Goal: Information Seeking & Learning: Learn about a topic

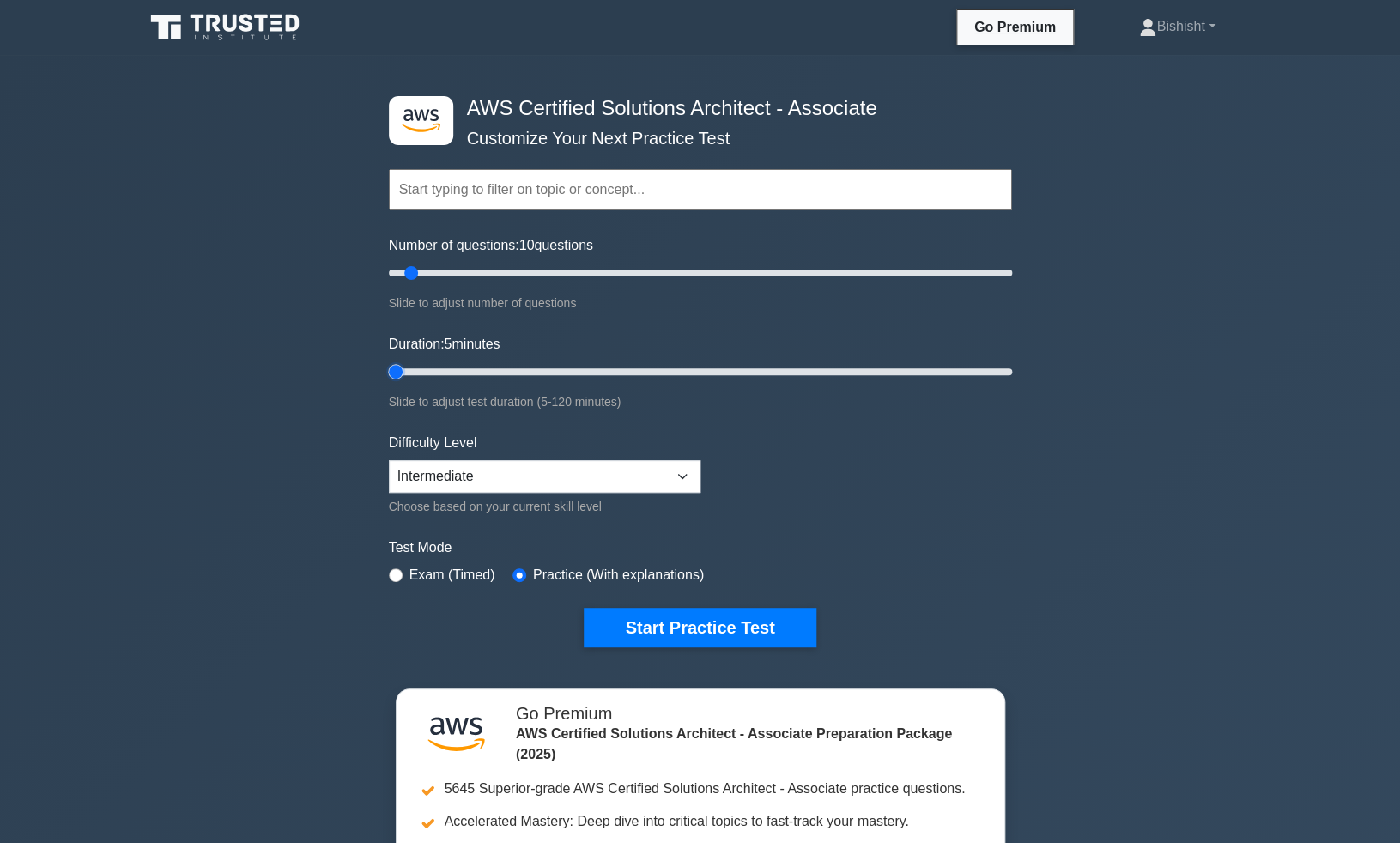
drag, startPoint x: 422, startPoint y: 374, endPoint x: 323, endPoint y: 372, distance: 99.0
type input "5"
click at [389, 372] on input "Duration: 5 minutes" at bounding box center [700, 372] width 623 height 20
select select "beginner"
click option "Beginner" at bounding box center [0, 0] width 0 height 0
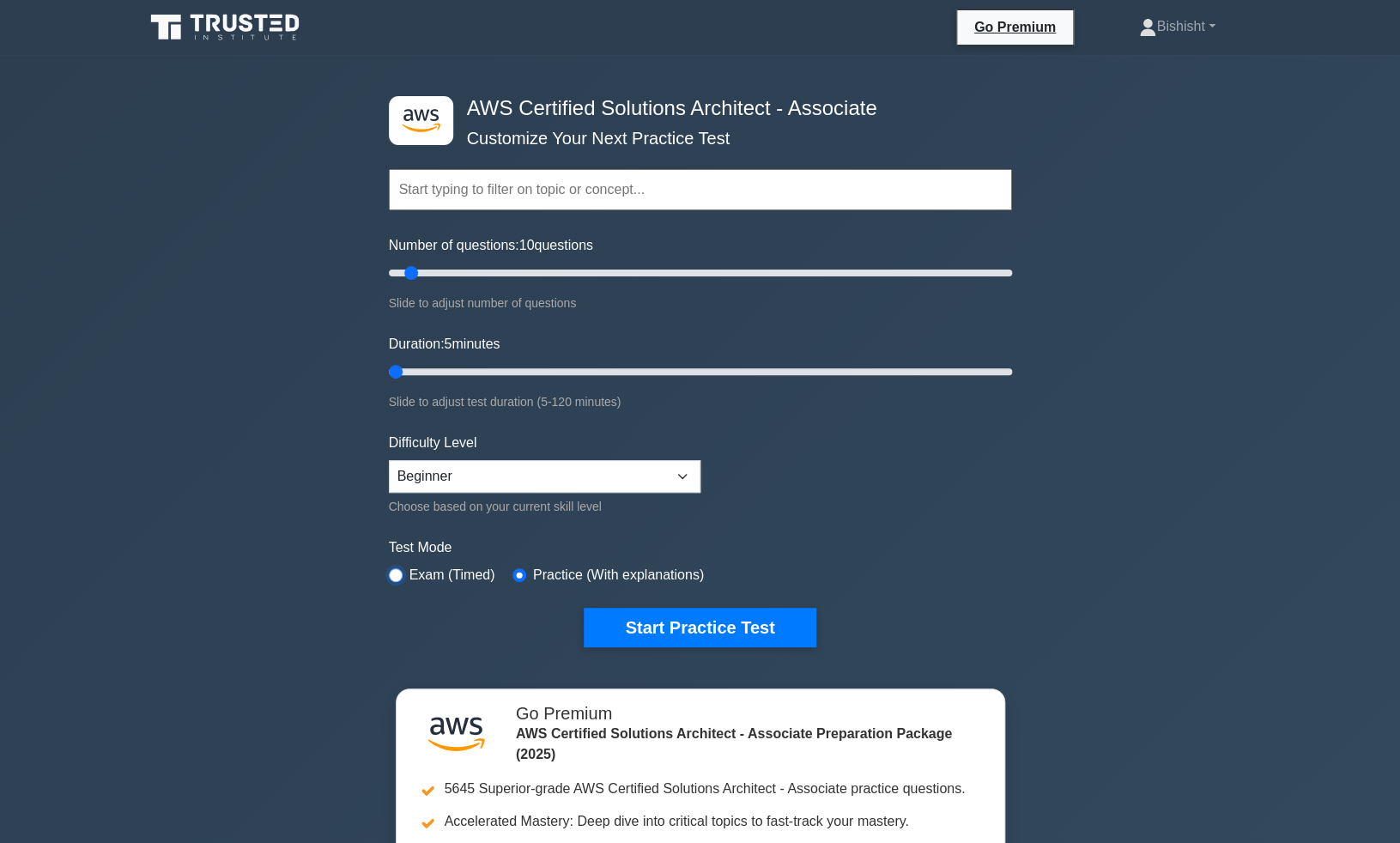
click at [396, 579] on input "radio" at bounding box center [395, 575] width 14 height 14
radio input "true"
click at [552, 575] on label "Practice (With explanations)" at bounding box center [618, 575] width 171 height 20
click at [522, 579] on input "radio" at bounding box center [519, 575] width 14 height 14
radio input "true"
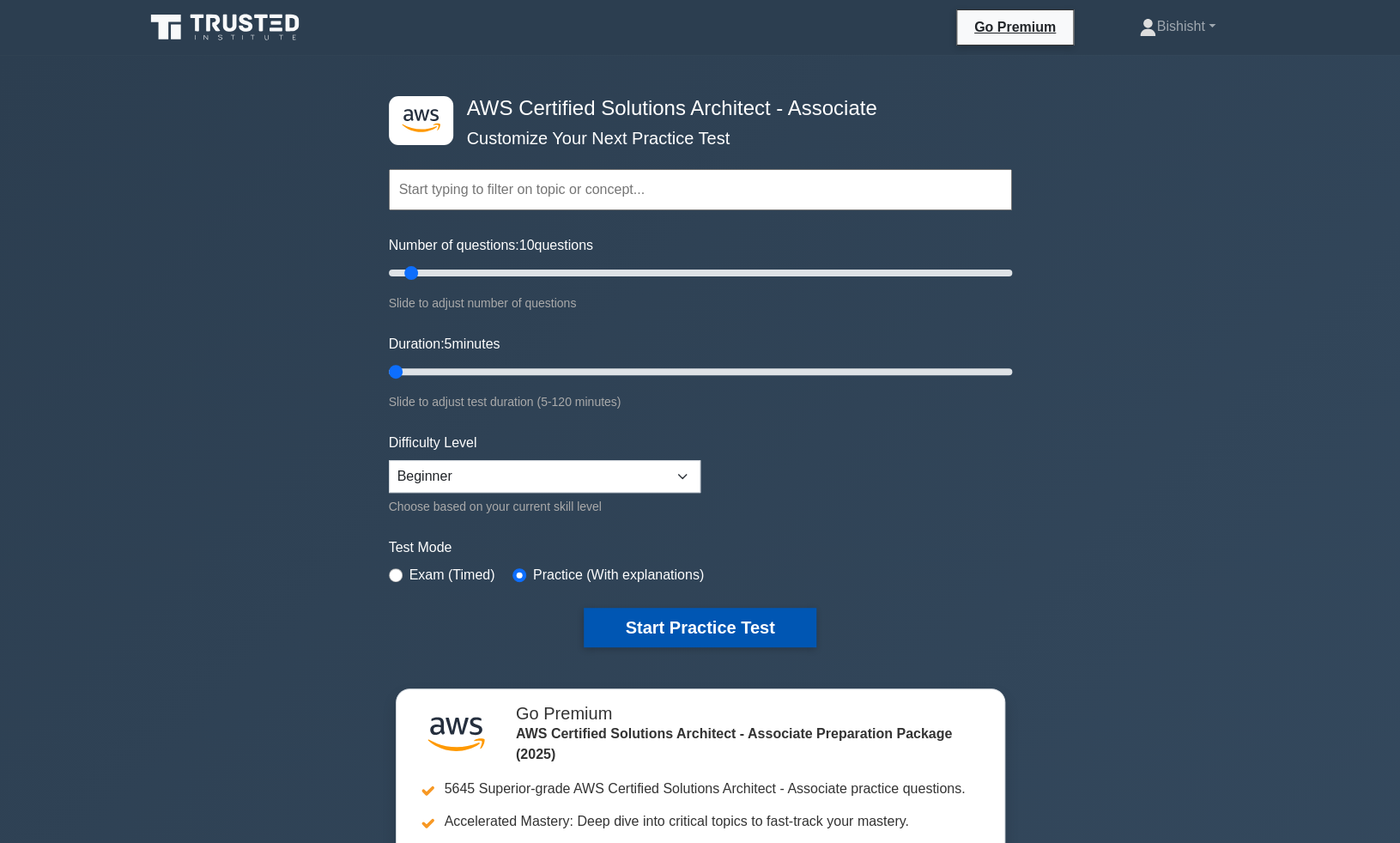
click at [727, 628] on button "Start Practice Test" at bounding box center [699, 628] width 232 height 40
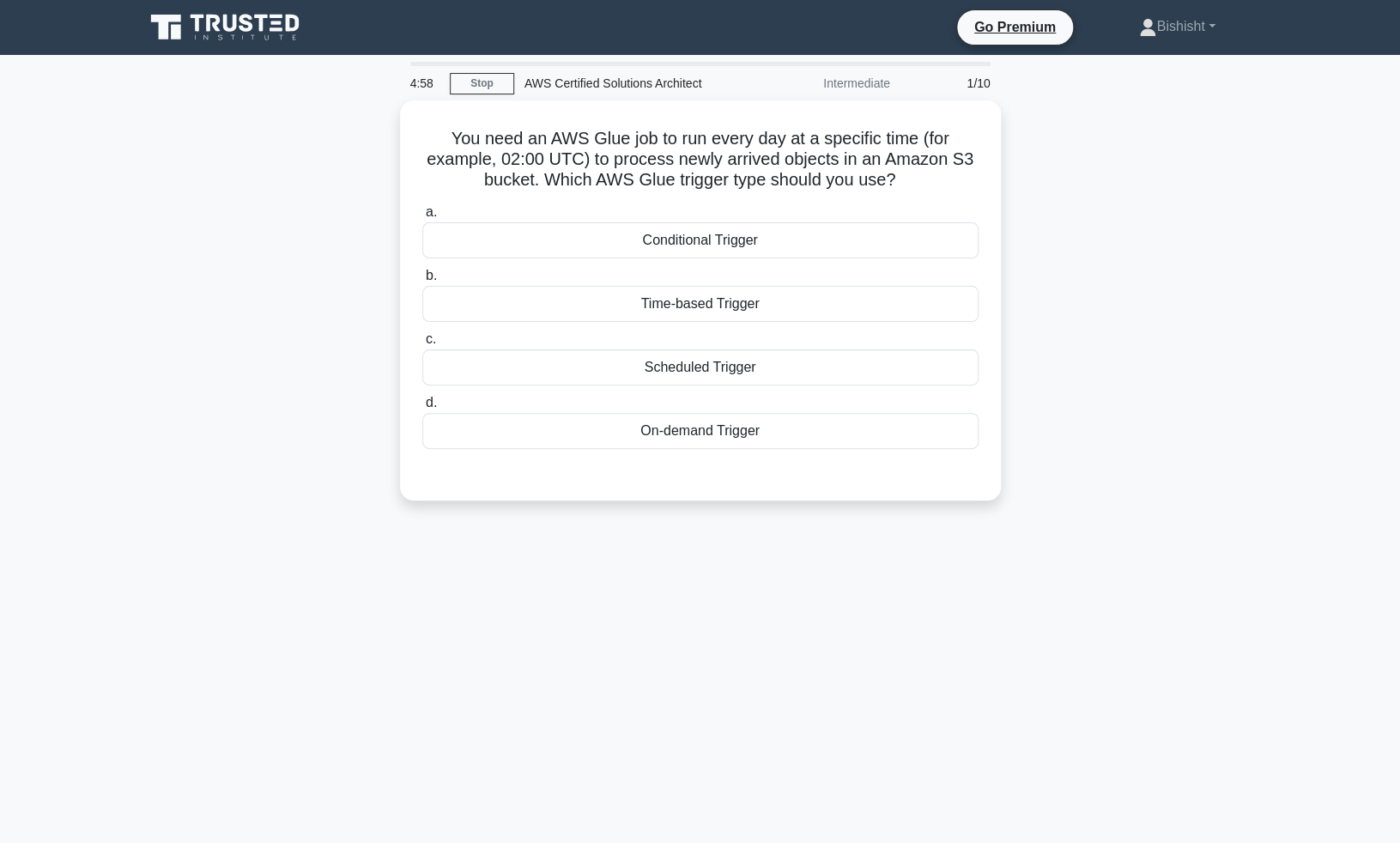
click at [260, 343] on div "You need an AWS Glue job to run every day at a specific time (for example, 02:0…" at bounding box center [700, 311] width 1133 height 421
click at [664, 368] on div "Scheduled Trigger" at bounding box center [700, 363] width 556 height 36
click at [423, 341] on input "c. Scheduled Trigger" at bounding box center [423, 335] width 0 height 11
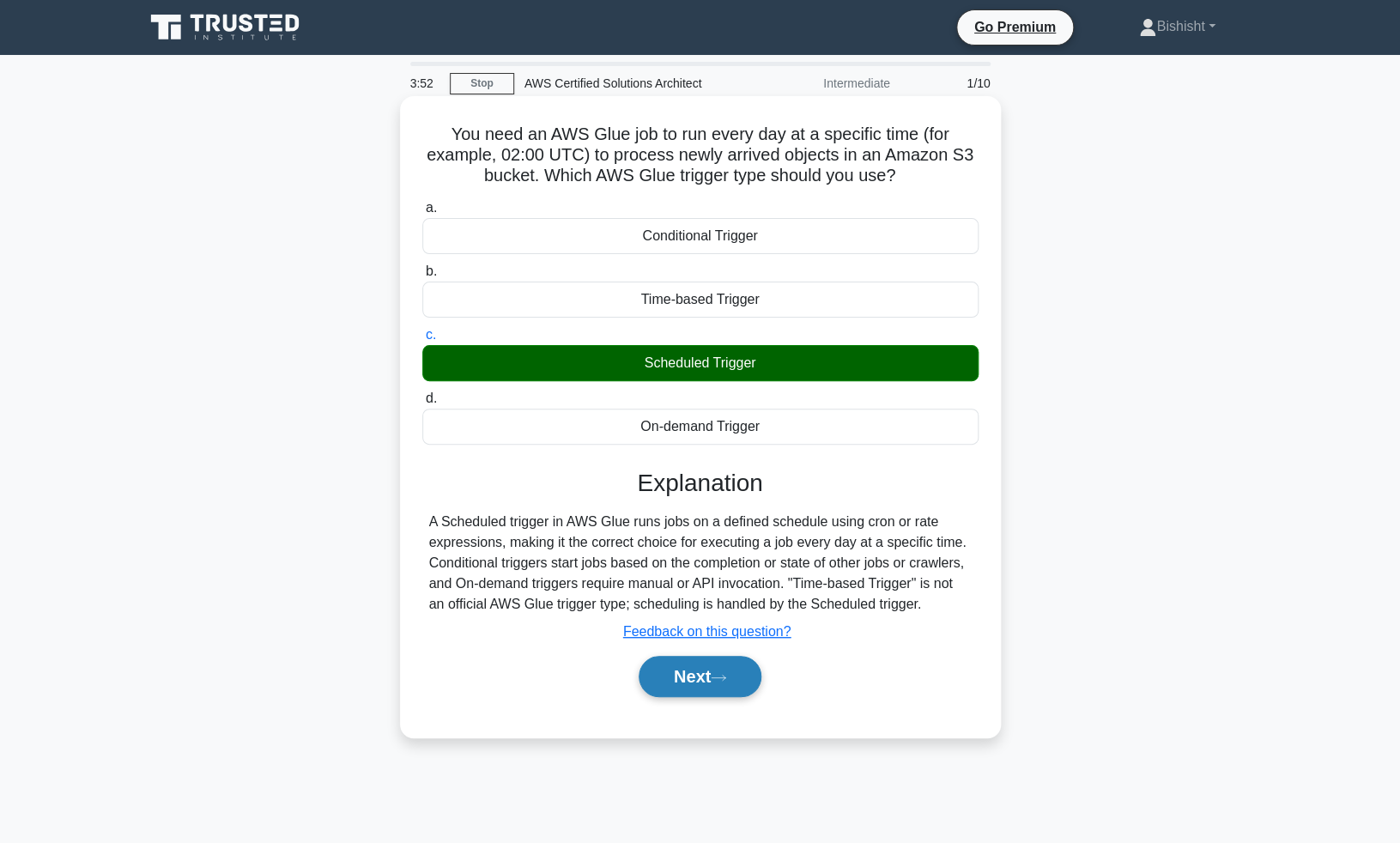
click at [703, 675] on button "Next" at bounding box center [700, 677] width 123 height 42
